Goal: Transaction & Acquisition: Purchase product/service

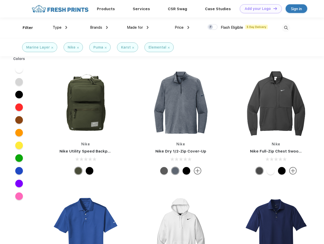
scroll to position [0, 0]
click at [259, 9] on link "Add your Logo Design Tool" at bounding box center [261, 8] width 42 height 9
click at [0, 0] on div "Design Tool" at bounding box center [0, 0] width 0 height 0
click at [273, 8] on link "Add your Logo Design Tool" at bounding box center [261, 8] width 42 height 9
click at [24, 28] on div "Filter" at bounding box center [28, 28] width 10 height 6
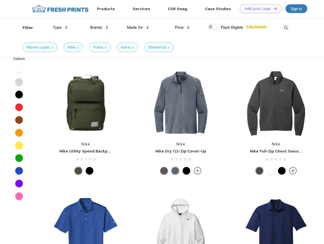
click at [60, 27] on span "Type" at bounding box center [57, 27] width 9 height 5
click at [99, 27] on span "Brands" at bounding box center [96, 27] width 12 height 5
click at [138, 27] on span "Made for" at bounding box center [135, 27] width 16 height 5
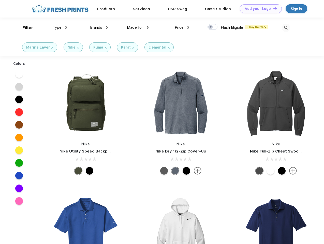
click at [182, 27] on span "Price" at bounding box center [179, 27] width 9 height 5
click at [213, 27] on div at bounding box center [213, 27] width 10 height 6
click at [211, 27] on input "checkbox" at bounding box center [209, 25] width 3 height 3
click at [286, 28] on img at bounding box center [286, 28] width 8 height 8
